Goal: Information Seeking & Learning: Find specific fact

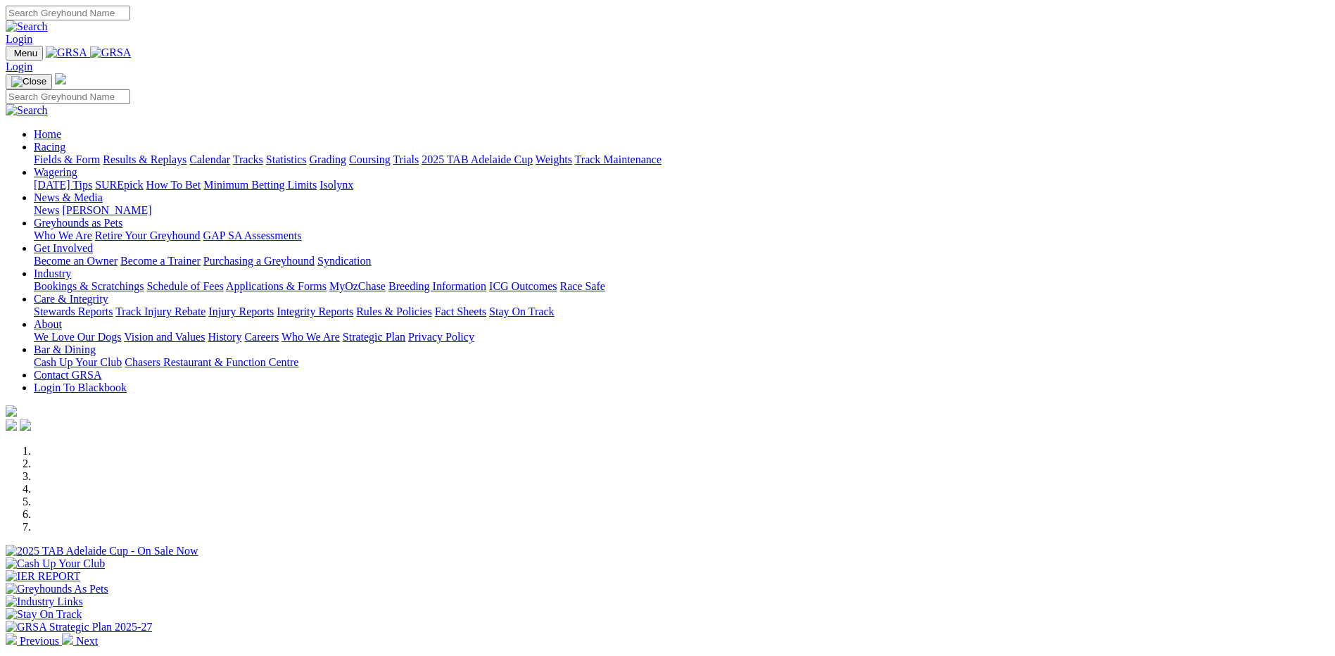
scroll to position [281, 0]
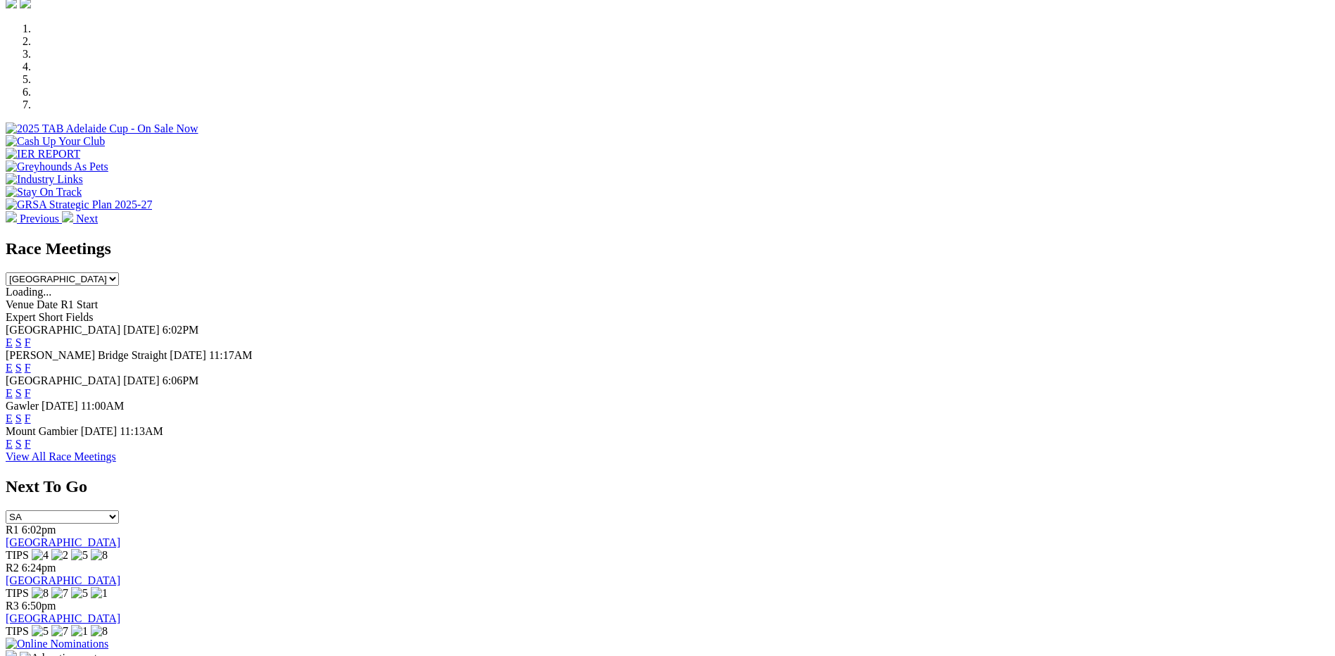
click at [116, 462] on link "View All Race Meetings" at bounding box center [61, 456] width 110 height 12
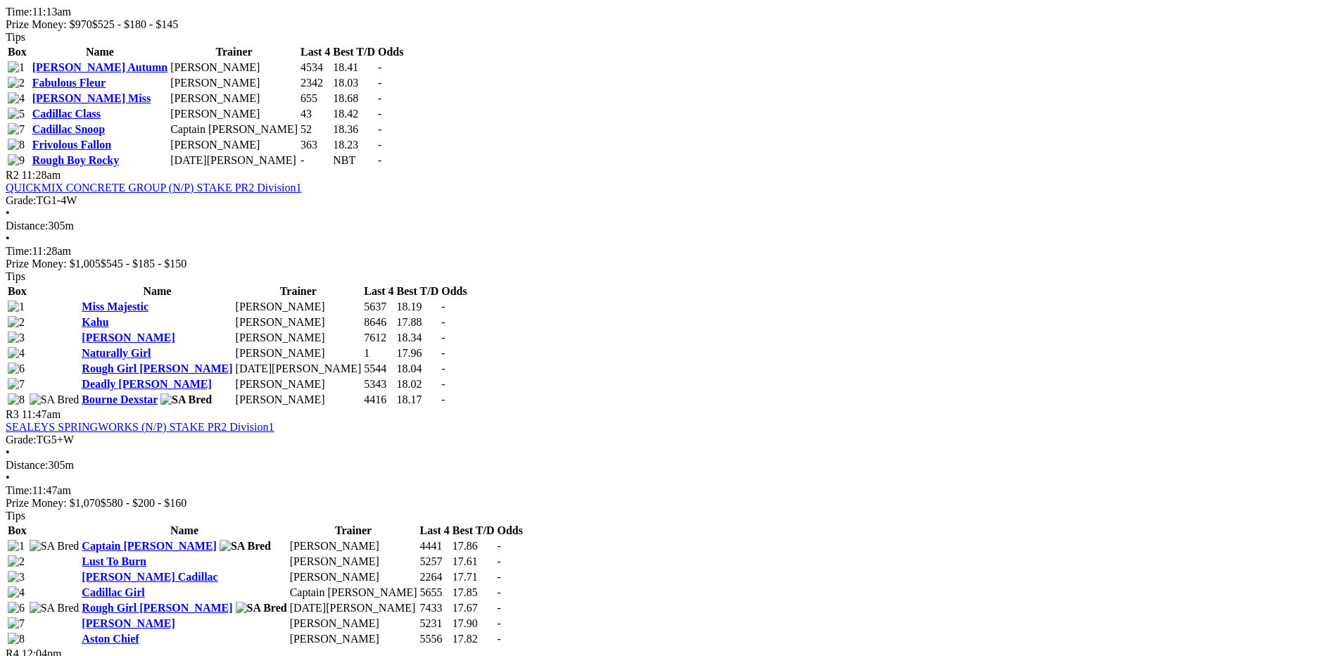
scroll to position [844, 0]
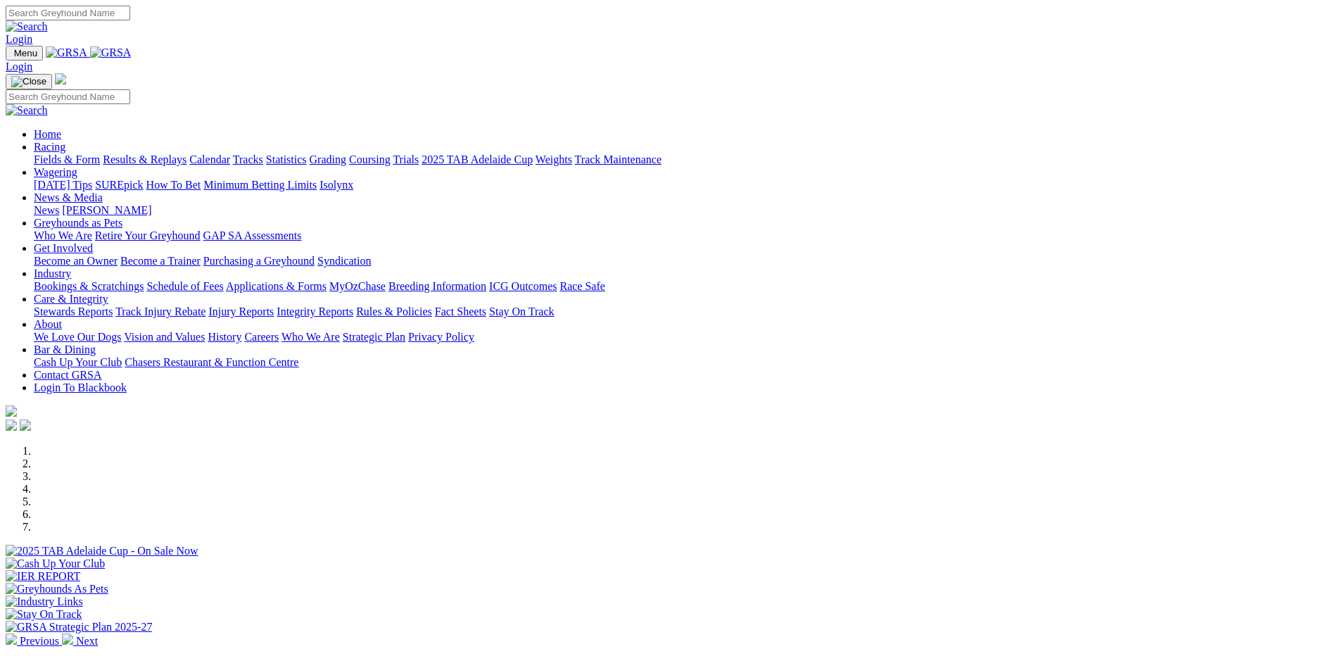
scroll to position [281, 0]
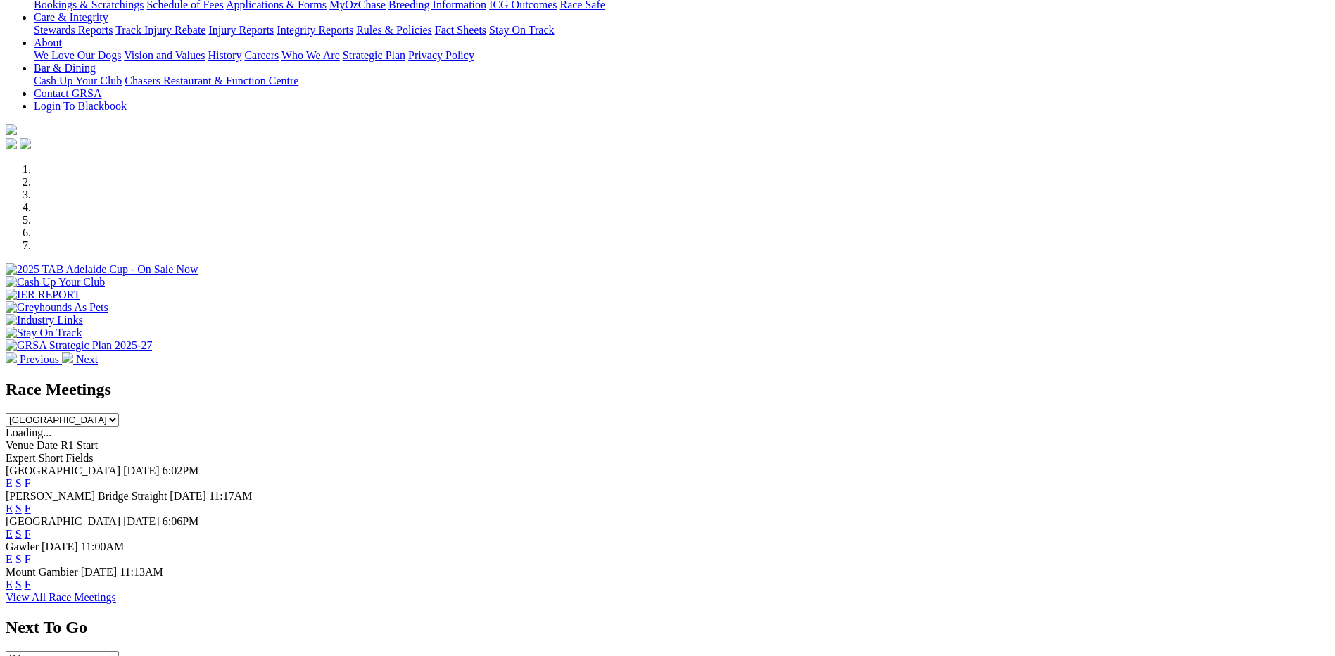
click at [116, 603] on link "View All Race Meetings" at bounding box center [61, 597] width 110 height 12
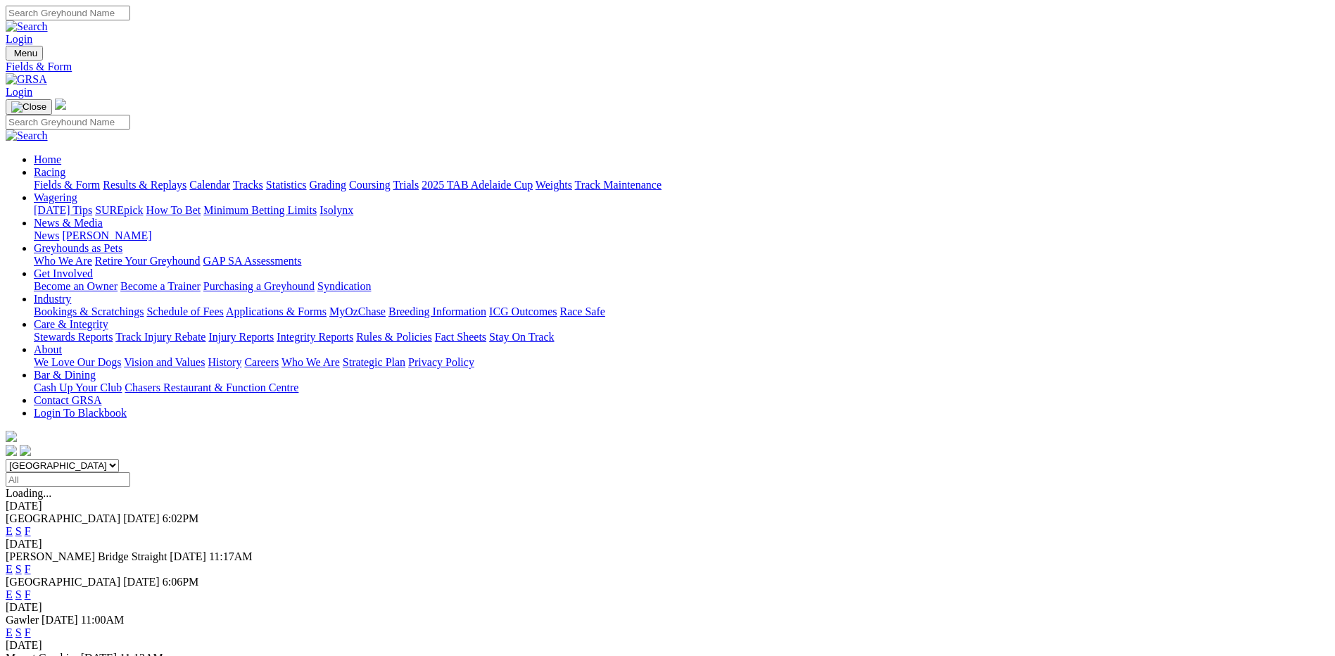
click at [31, 525] on link "F" at bounding box center [28, 531] width 6 height 12
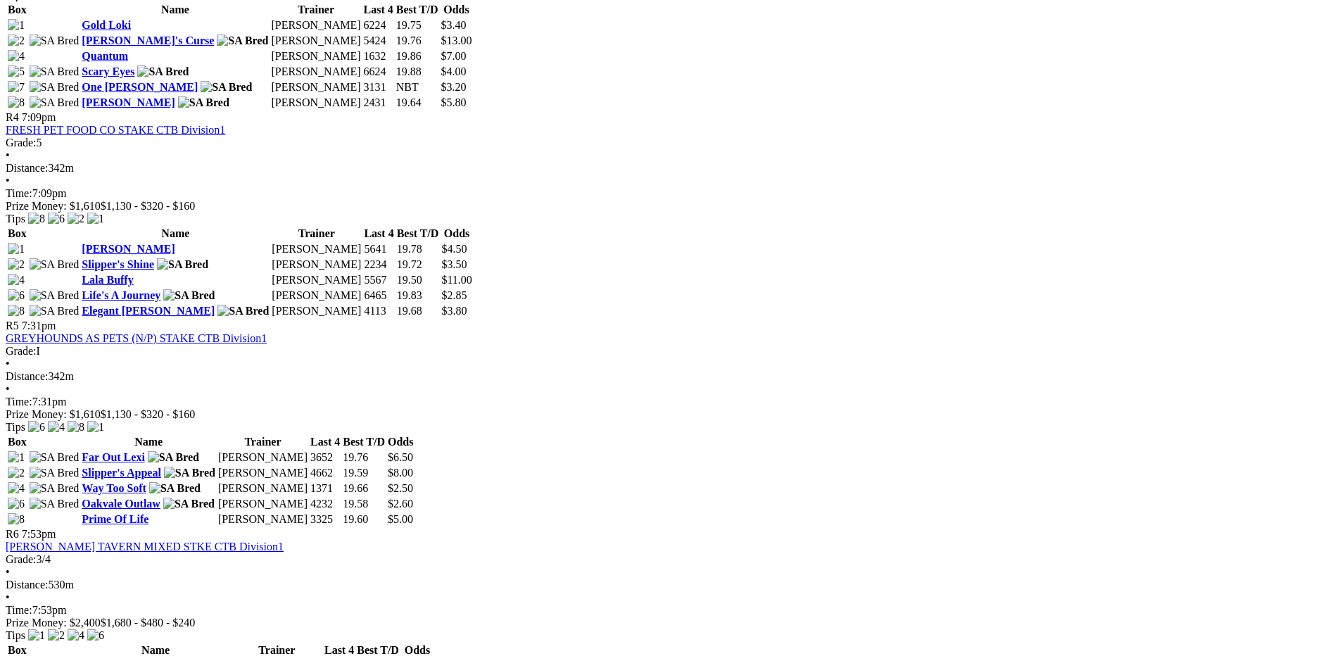
scroll to position [1407, 0]
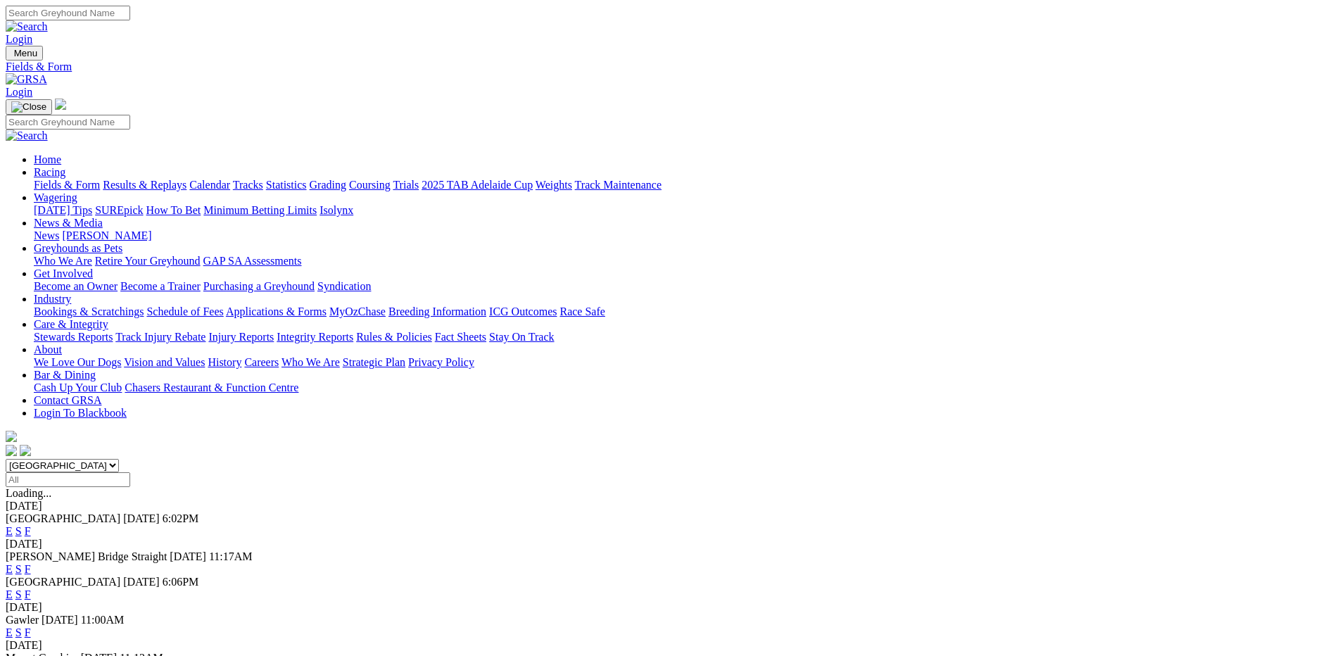
click at [130, 472] on input "Select date" at bounding box center [68, 479] width 125 height 15
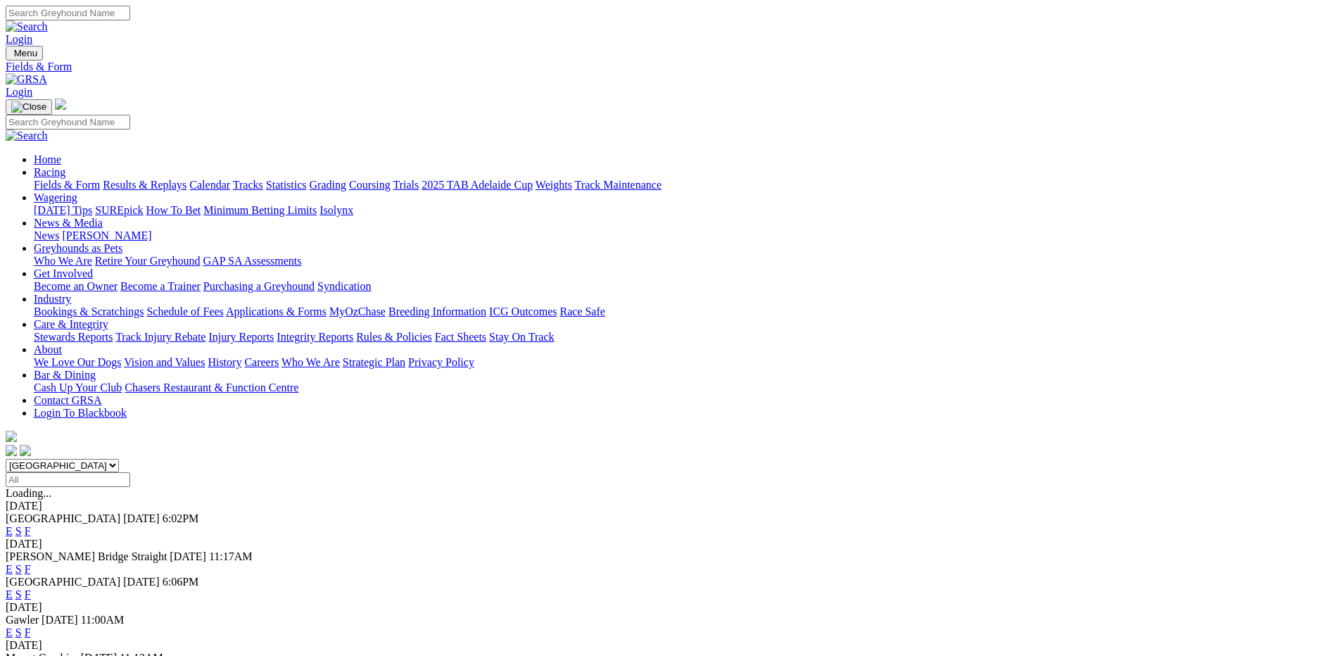
type input "Thursday, 11 Sep 2025"
click at [47, 73] on img at bounding box center [27, 79] width 42 height 13
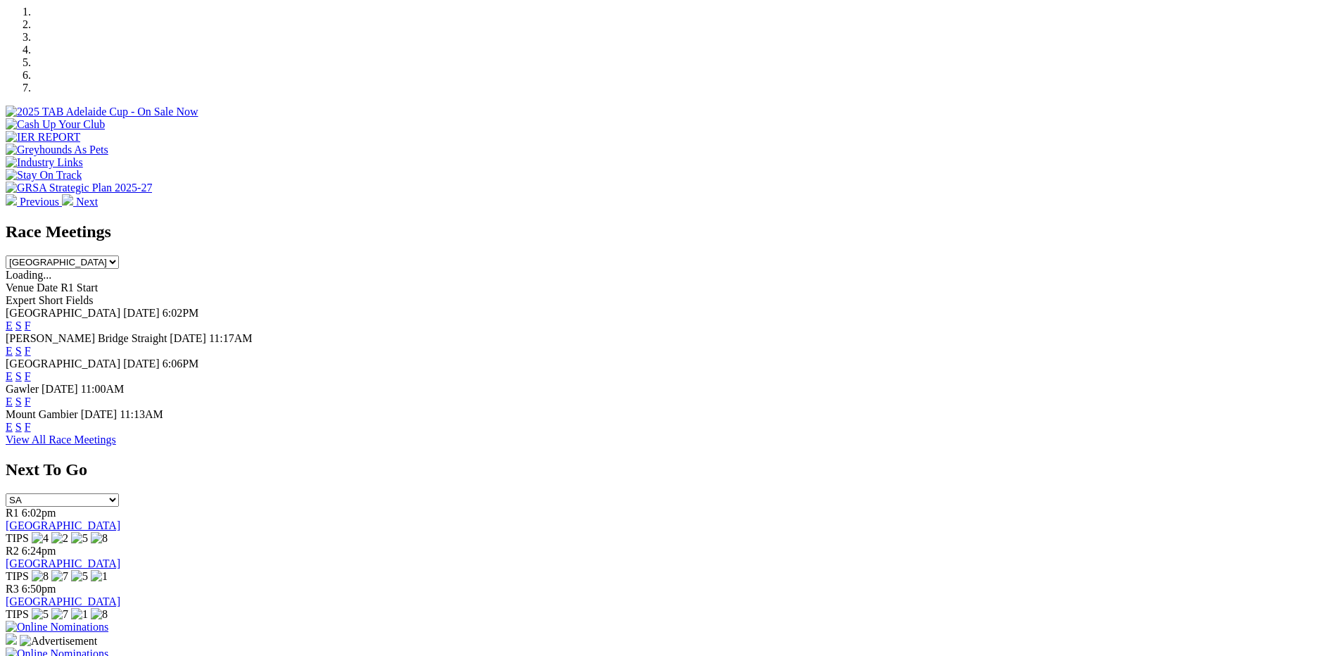
scroll to position [492, 0]
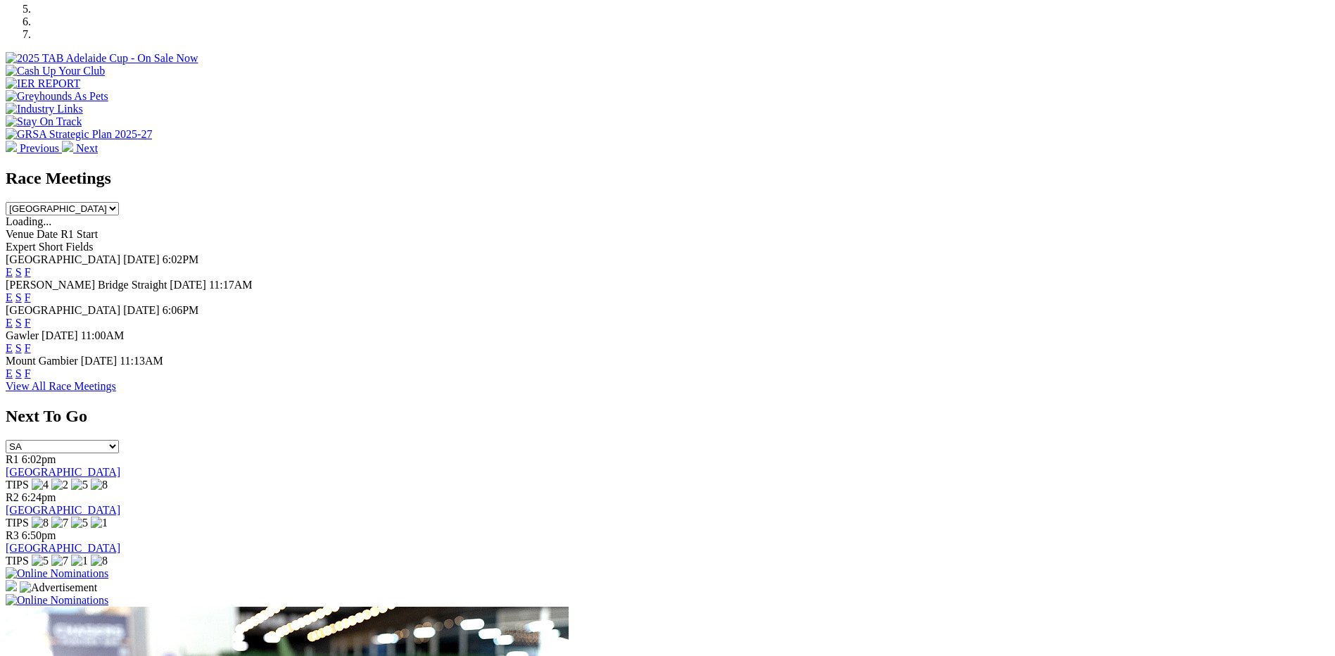
click at [116, 392] on link "View All Race Meetings" at bounding box center [61, 386] width 110 height 12
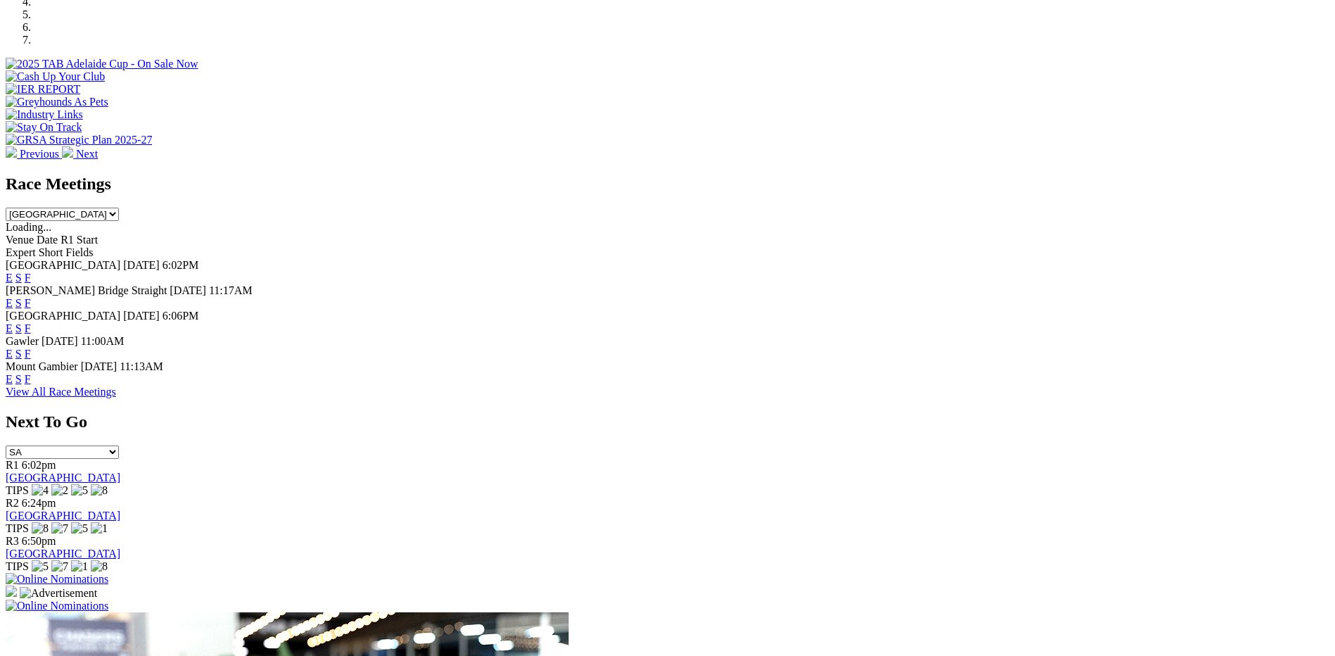
scroll to position [492, 0]
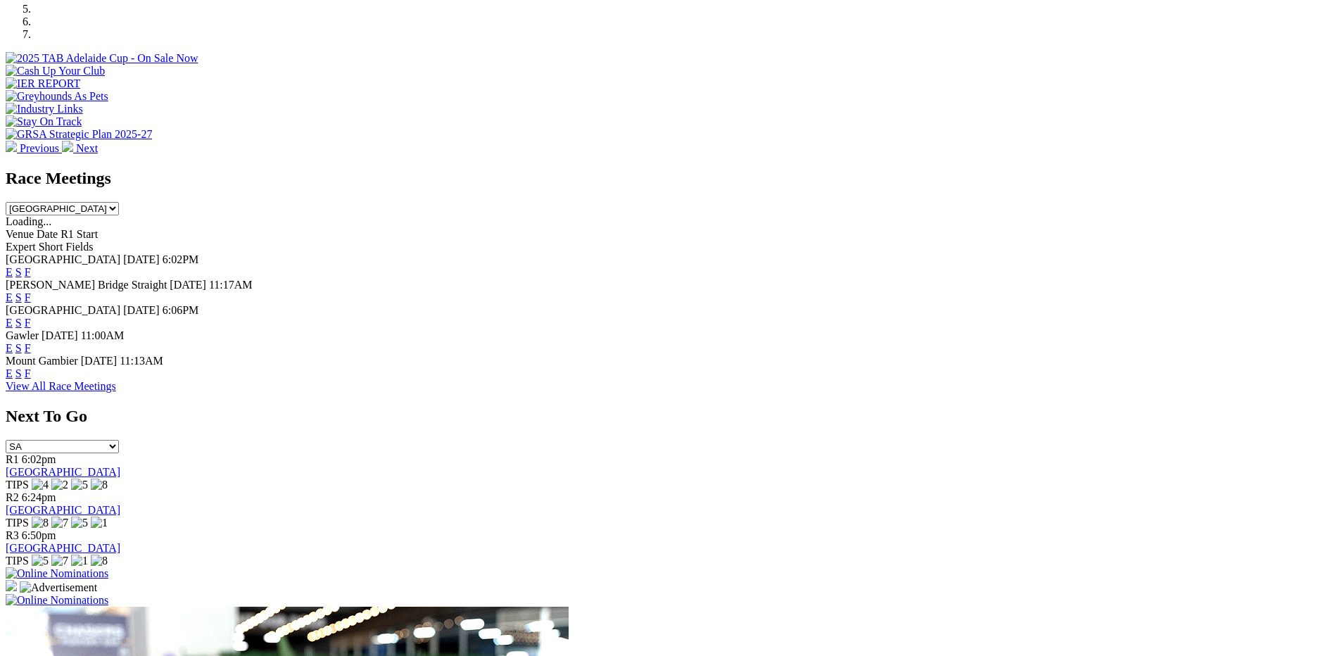
click at [116, 392] on link "View All Race Meetings" at bounding box center [61, 386] width 110 height 12
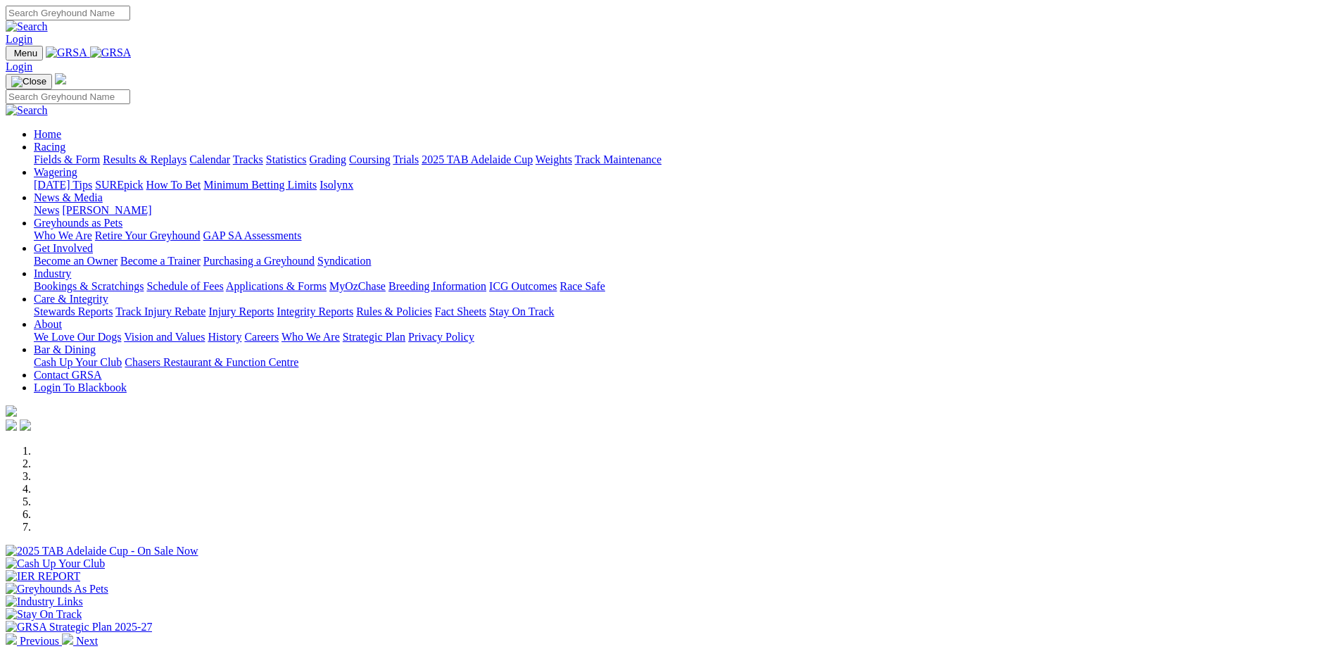
scroll to position [352, 0]
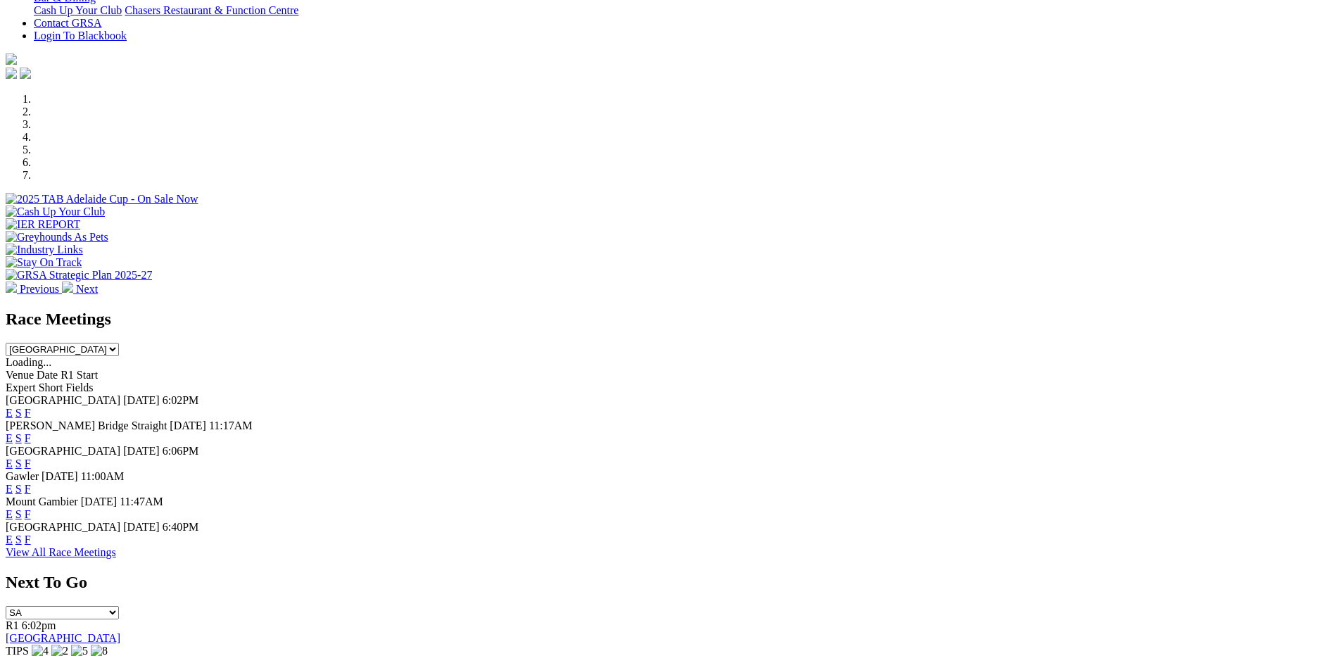
click at [31, 545] on span "F" at bounding box center [28, 539] width 6 height 12
click at [31, 545] on link "F" at bounding box center [28, 539] width 6 height 12
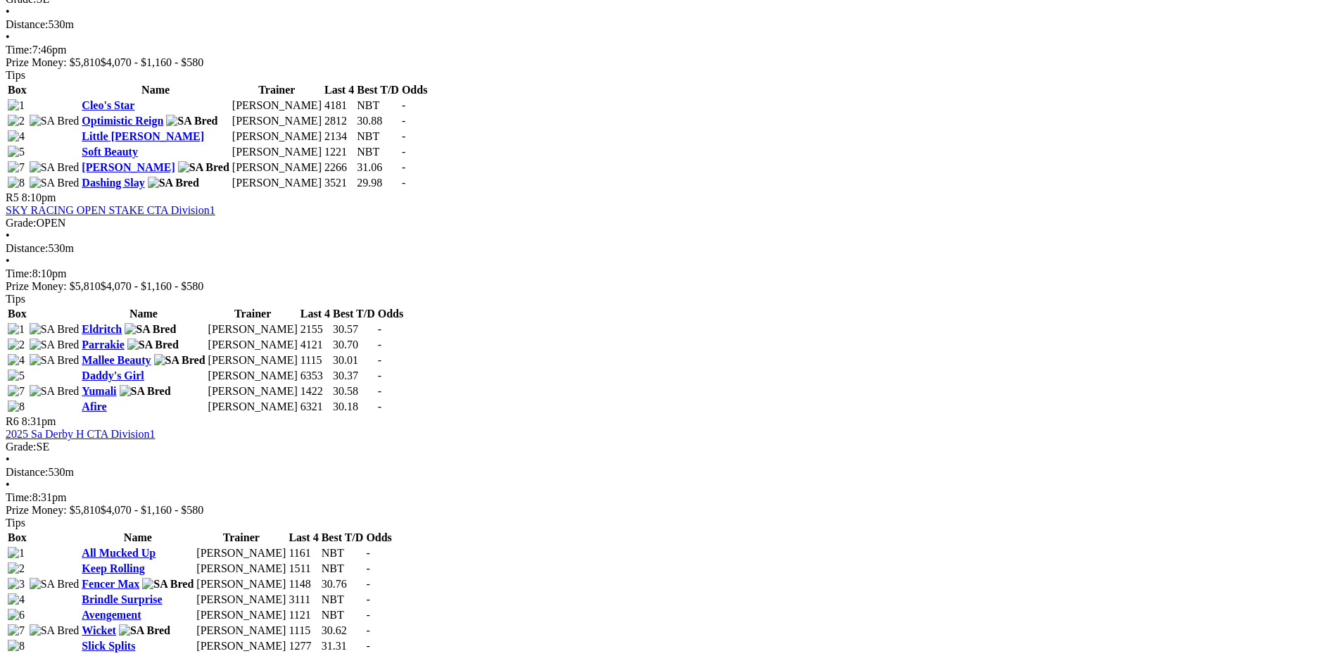
scroll to position [1477, 0]
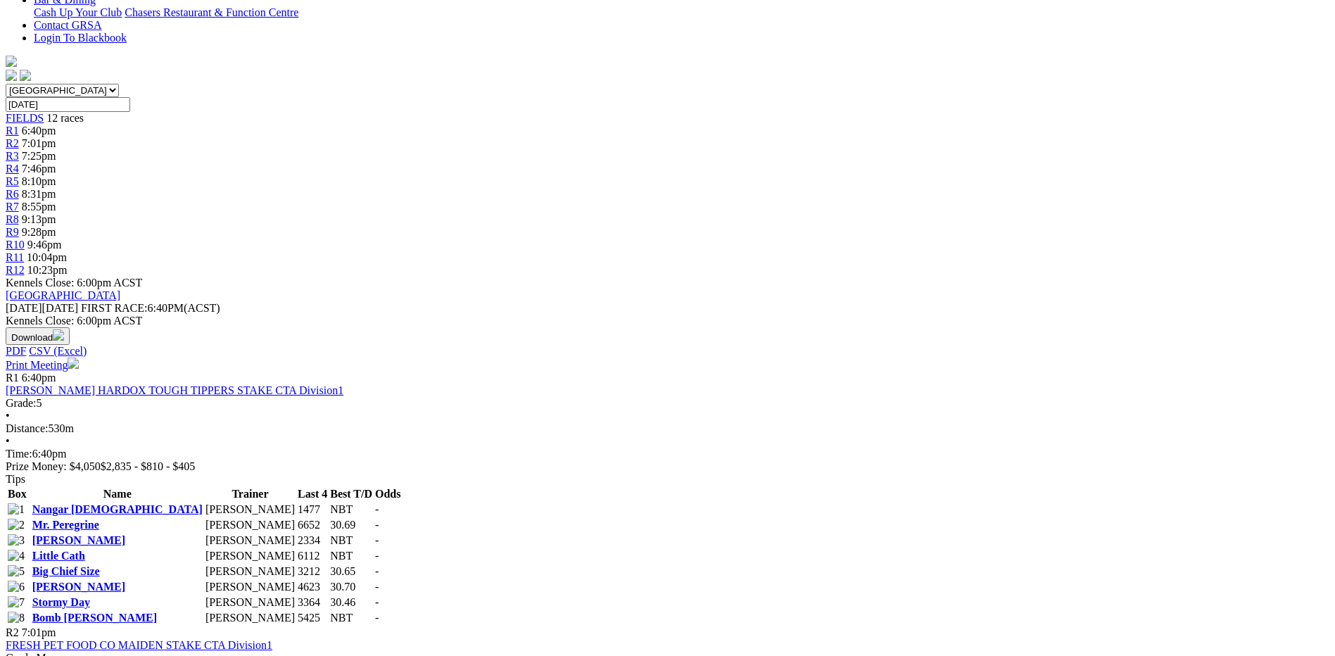
scroll to position [400, 0]
